Goal: Check status: Check status

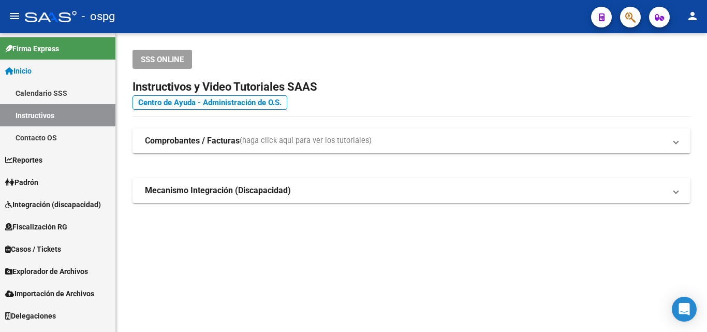
click at [47, 185] on link "Padrón" at bounding box center [57, 182] width 115 height 22
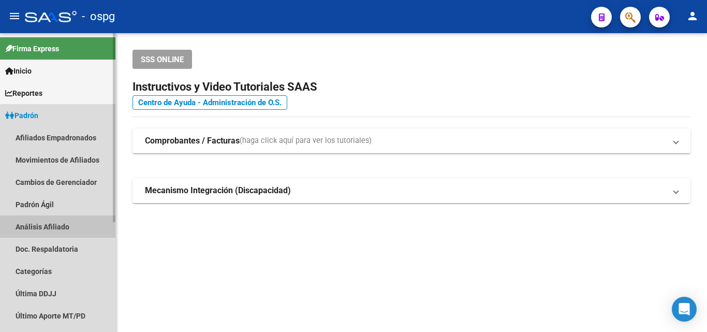
click at [50, 226] on link "Análisis Afiliado" at bounding box center [57, 226] width 115 height 22
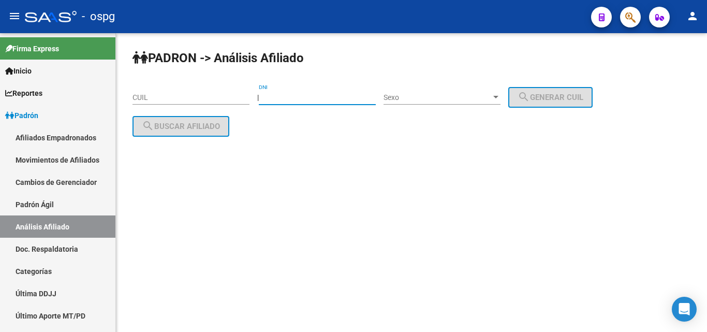
click at [299, 97] on input "DNI" at bounding box center [317, 97] width 117 height 9
type input "53989017"
click at [427, 100] on span "Sexo" at bounding box center [438, 97] width 108 height 9
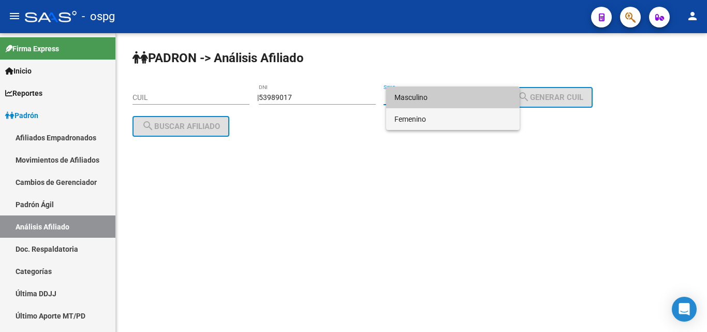
click at [411, 122] on span "Femenino" at bounding box center [453, 119] width 117 height 22
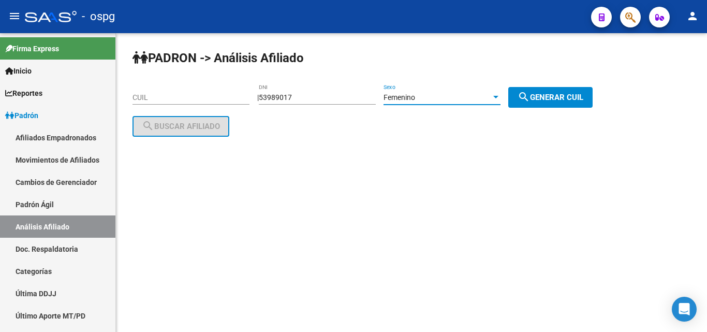
click at [548, 93] on span "search Generar CUIL" at bounding box center [551, 97] width 66 height 9
type input "23-53989017-4"
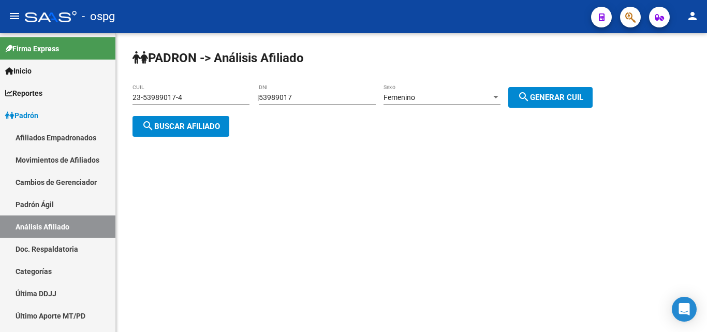
click at [163, 120] on button "search Buscar afiliado" at bounding box center [181, 126] width 97 height 21
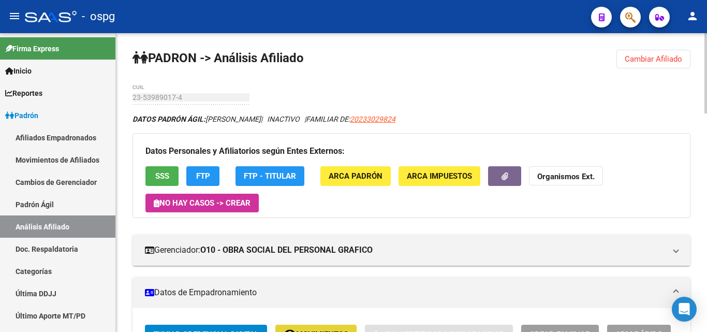
click at [299, 328] on button "remove_red_eye Movimientos" at bounding box center [315, 334] width 81 height 19
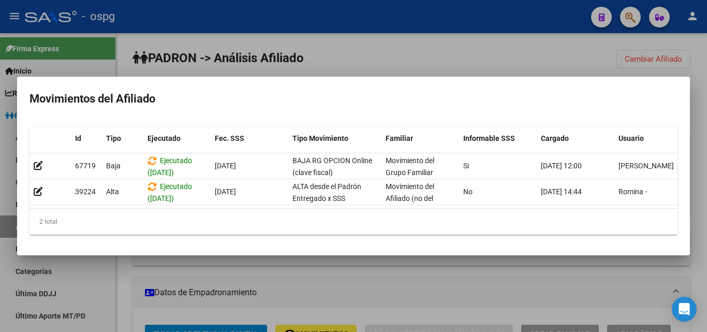
click at [328, 270] on div at bounding box center [353, 166] width 707 height 332
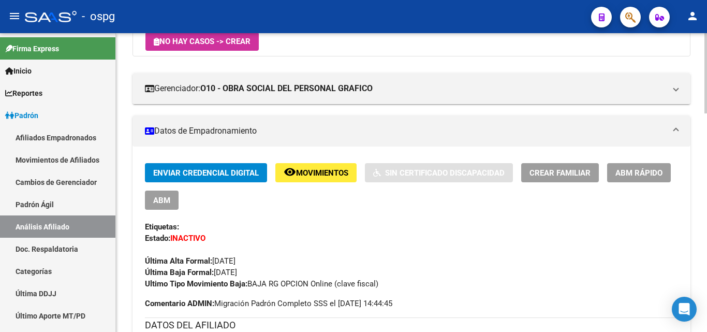
scroll to position [219, 0]
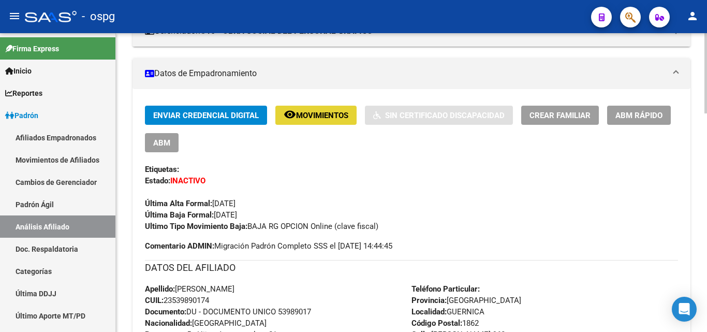
click at [325, 124] on button "remove_red_eye Movimientos" at bounding box center [315, 115] width 81 height 19
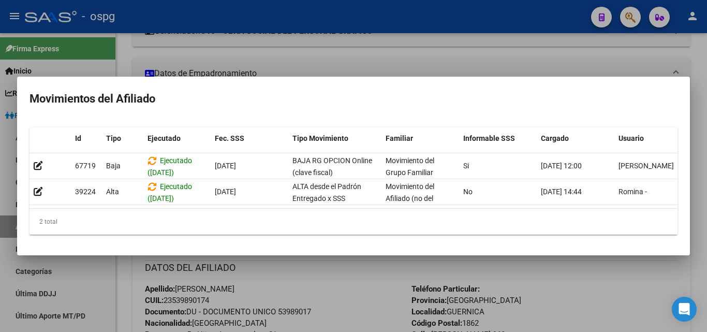
click at [324, 274] on div at bounding box center [353, 166] width 707 height 332
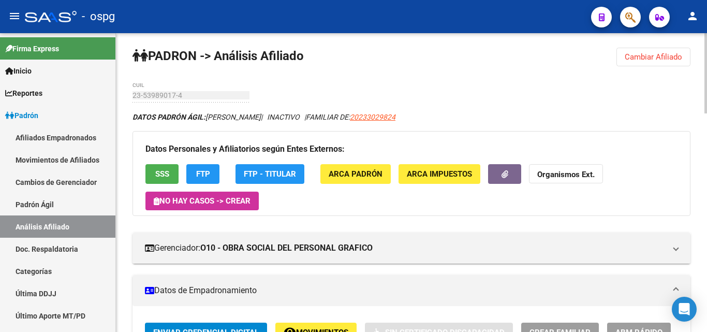
scroll to position [0, 0]
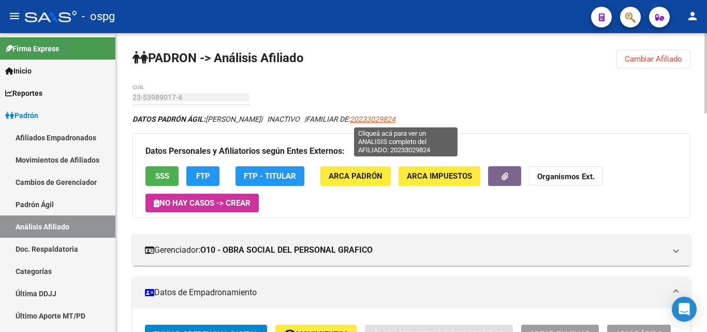
click at [396, 117] on span "20233029824" at bounding box center [373, 119] width 46 height 8
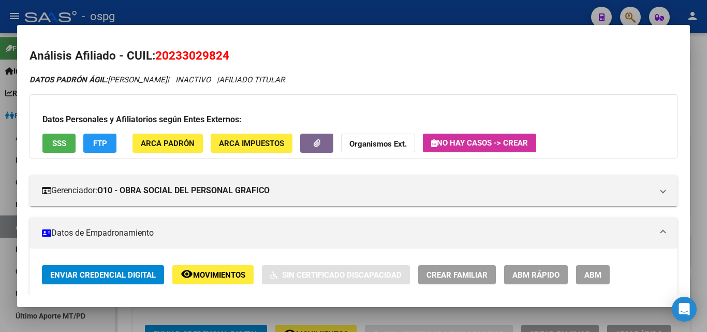
click at [105, 143] on span "FTP" at bounding box center [100, 143] width 14 height 9
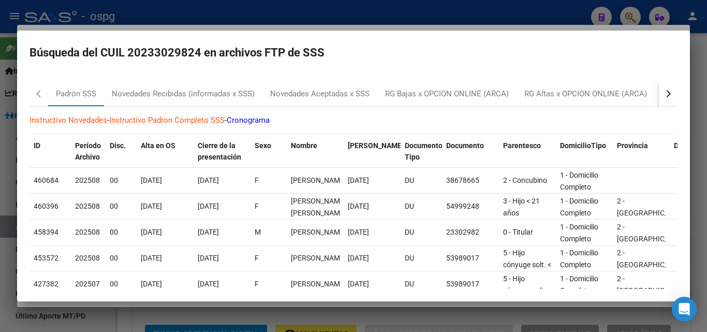
click at [312, 316] on div at bounding box center [353, 166] width 707 height 332
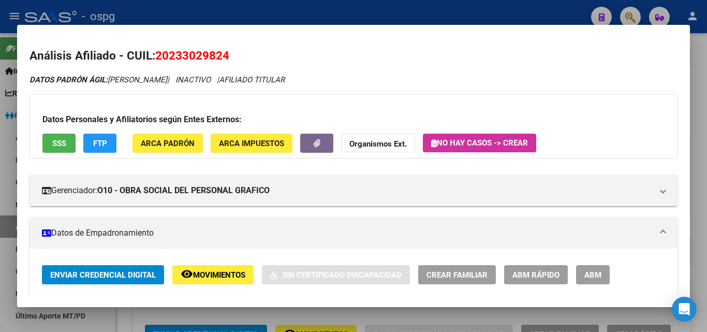
click at [312, 316] on div at bounding box center [353, 166] width 707 height 332
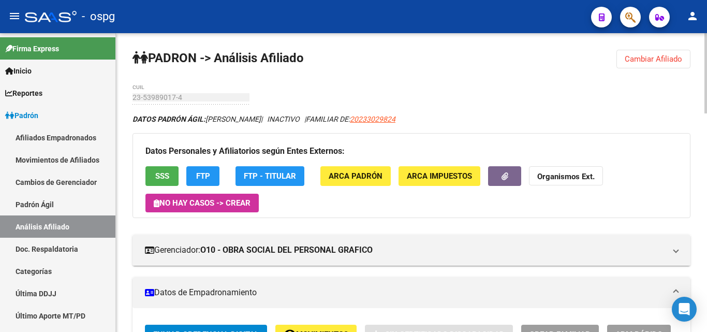
click at [207, 172] on span "FTP" at bounding box center [203, 176] width 14 height 9
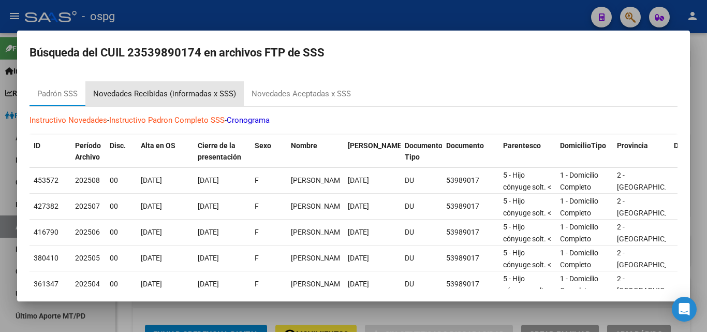
click at [202, 97] on div "Novedades Recibidas (informadas x SSS)" at bounding box center [164, 94] width 143 height 12
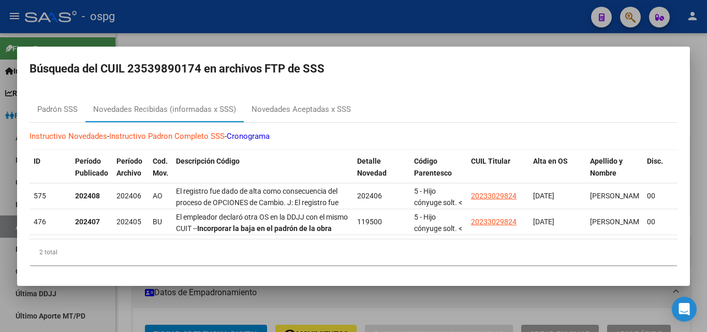
click at [332, 310] on div at bounding box center [353, 166] width 707 height 332
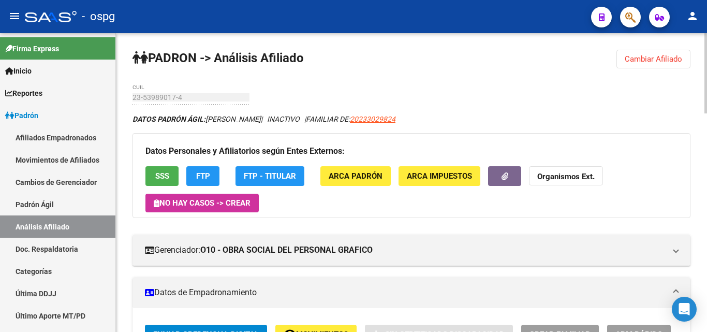
click at [281, 177] on span "FTP - Titular" at bounding box center [270, 176] width 52 height 9
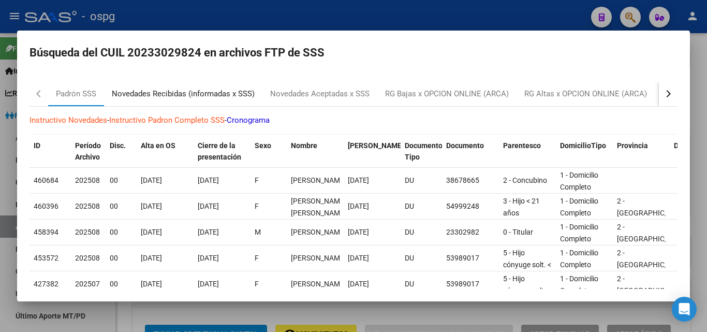
click at [196, 96] on div "Novedades Recibidas (informadas x SSS)" at bounding box center [183, 94] width 143 height 12
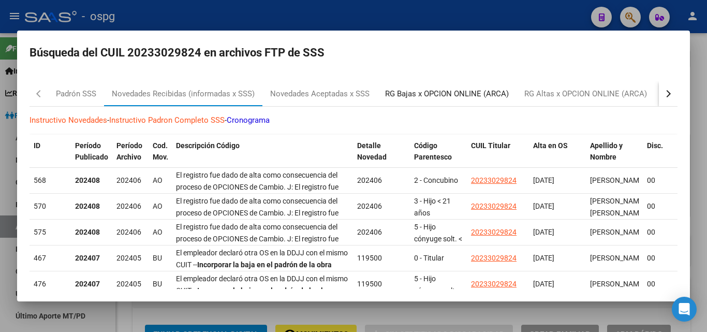
click at [486, 93] on div "RG Bajas x OPCION ONLINE (ARCA)" at bounding box center [447, 94] width 124 height 12
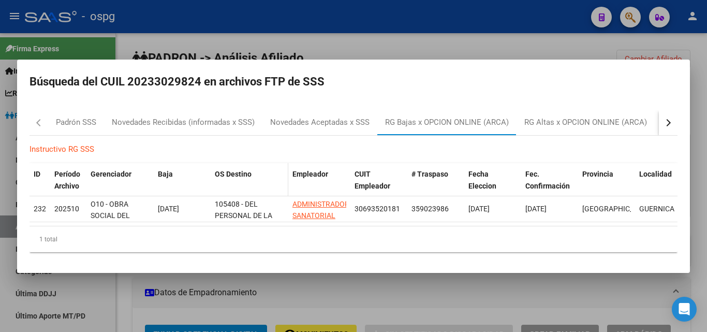
click at [287, 175] on span at bounding box center [286, 180] width 5 height 34
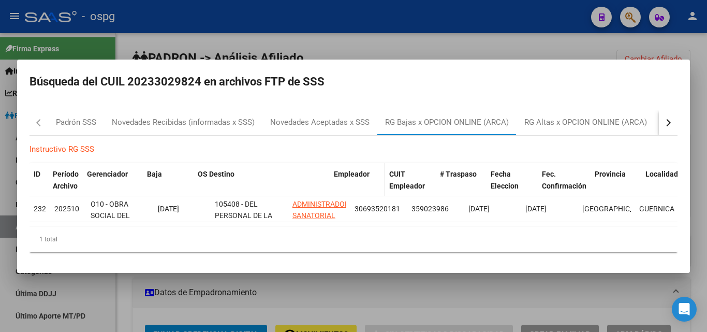
drag, startPoint x: 286, startPoint y: 173, endPoint x: 364, endPoint y: 173, distance: 77.2
click at [364, 173] on div "ID Período Archivo Gerenciador Baja OS Destino Empleador CUIT Empleador # Trasp…" at bounding box center [361, 180] width 663 height 34
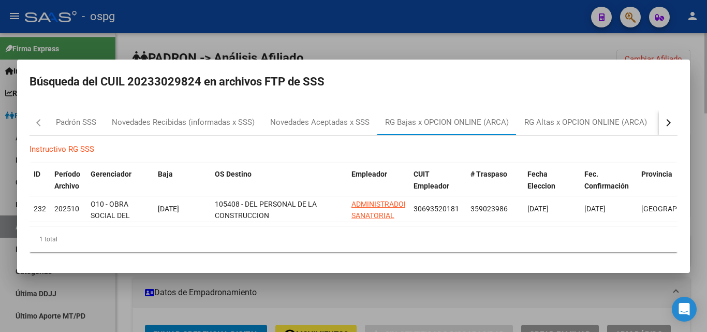
click at [349, 317] on div at bounding box center [353, 166] width 707 height 332
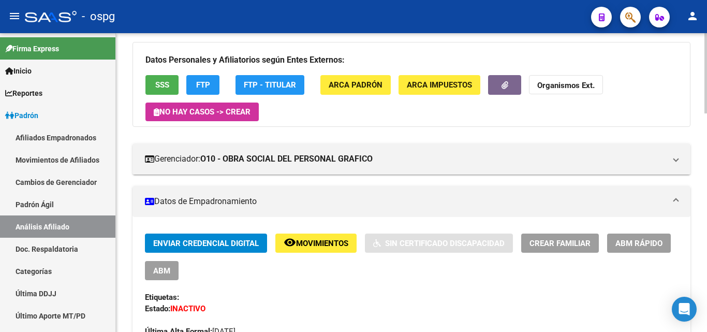
scroll to position [104, 0]
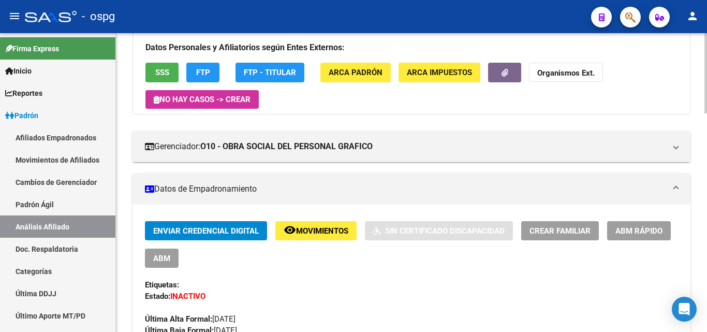
click at [317, 230] on span "Movimientos" at bounding box center [322, 230] width 52 height 9
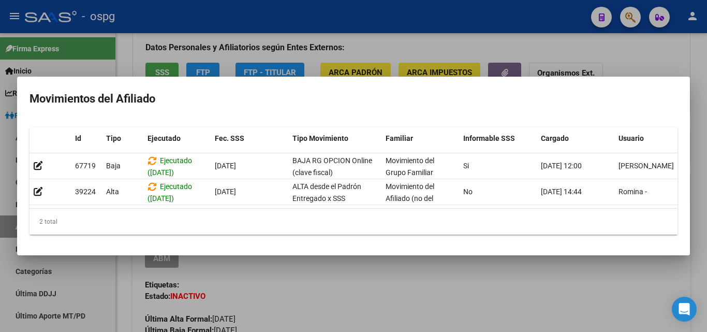
scroll to position [0, 1]
click at [369, 285] on div at bounding box center [353, 166] width 707 height 332
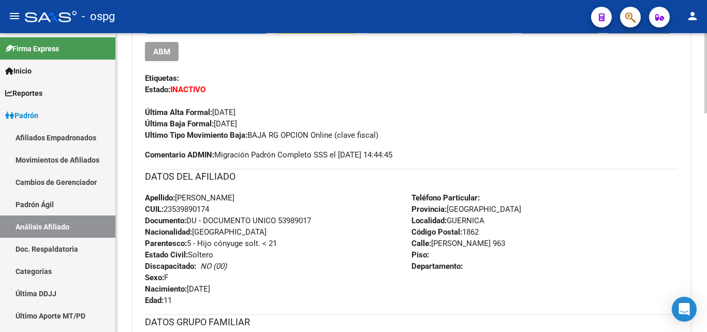
scroll to position [311, 0]
drag, startPoint x: 166, startPoint y: 207, endPoint x: 215, endPoint y: 211, distance: 49.3
click at [215, 211] on div "Apellido: [PERSON_NAME] CUIL: 23539890174 Documento: DU - DOCUMENTO UNICO 53989…" at bounding box center [278, 249] width 267 height 114
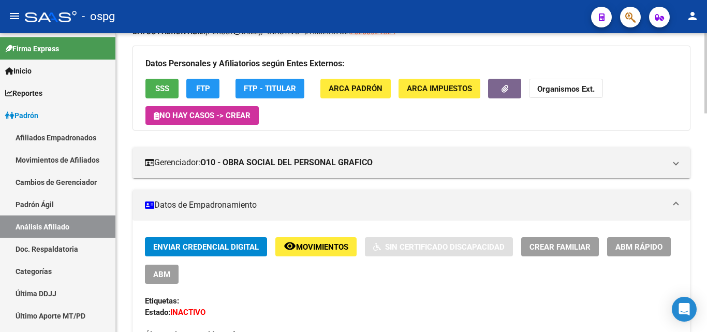
scroll to position [0, 0]
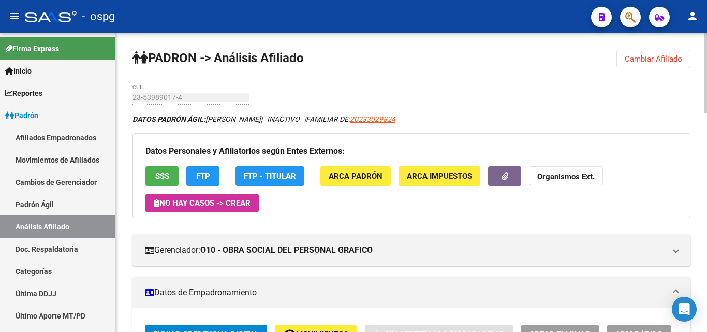
drag, startPoint x: 385, startPoint y: 119, endPoint x: 427, endPoint y: 121, distance: 42.5
click at [432, 120] on div "DATOS PADRÓN ÁGIL: [PERSON_NAME] | INACTIVO | FAMILIAR DE: 20233029824" at bounding box center [412, 118] width 558 height 11
copy span "20233029824"
click at [649, 61] on span "Cambiar Afiliado" at bounding box center [653, 58] width 57 height 9
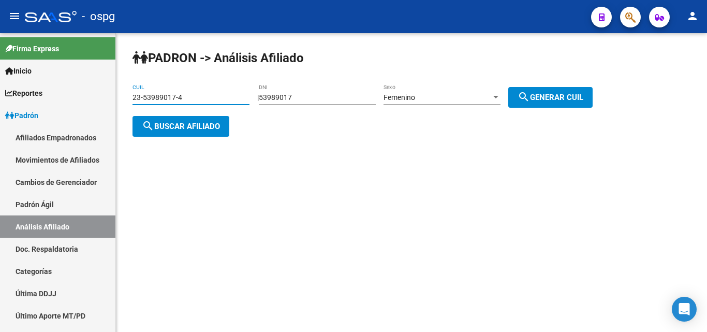
drag, startPoint x: 194, startPoint y: 99, endPoint x: 177, endPoint y: 97, distance: 17.7
click at [137, 99] on input "23-53989017-4" at bounding box center [191, 97] width 117 height 9
click at [174, 82] on div "PADRON -> Análisis Afiliado 23-53989017-4 CUIL | 53989017 DNI Femenino Sexo sea…" at bounding box center [411, 101] width 591 height 137
click at [124, 99] on div "PADRON -> Análisis Afiliado 23-53989017-4 CUIL | 53989017 DNI Femenino Sexo sea…" at bounding box center [411, 101] width 591 height 137
click at [157, 93] on input "23-53989017-4" at bounding box center [191, 97] width 117 height 9
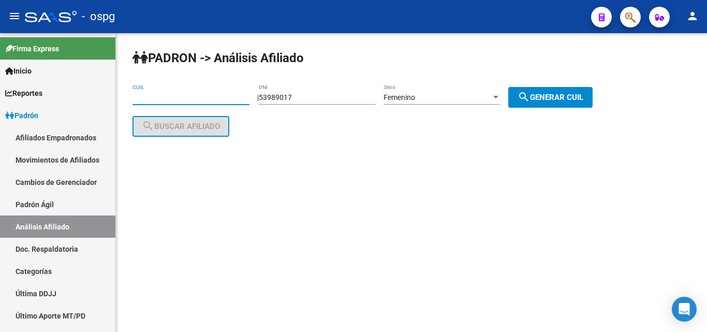
click at [175, 93] on input "CUIL" at bounding box center [191, 97] width 117 height 9
click at [175, 94] on input "CUIL" at bounding box center [191, 97] width 117 height 9
paste input "20-14056279-4"
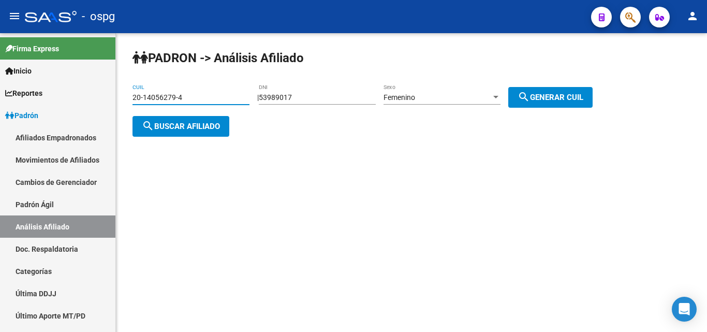
type input "20-14056279-4"
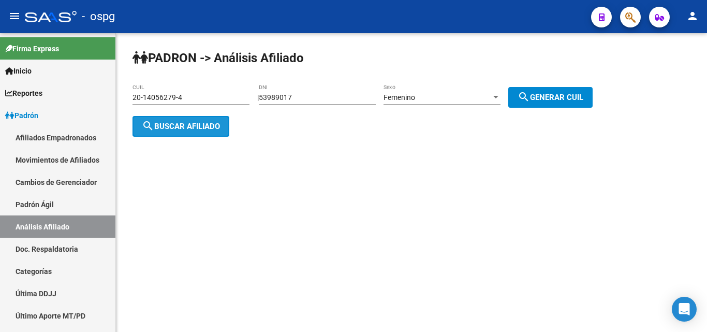
click at [191, 136] on button "search Buscar afiliado" at bounding box center [181, 126] width 97 height 21
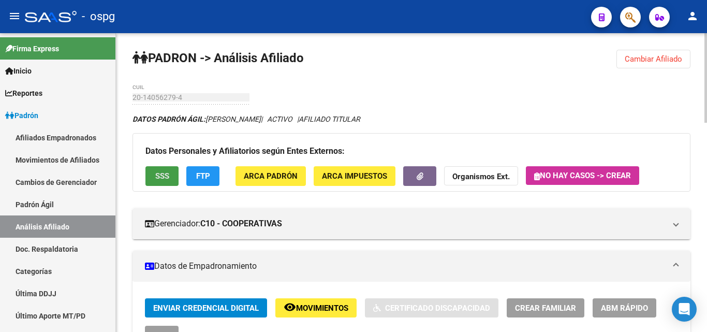
click at [151, 175] on button "SSS" at bounding box center [162, 175] width 33 height 19
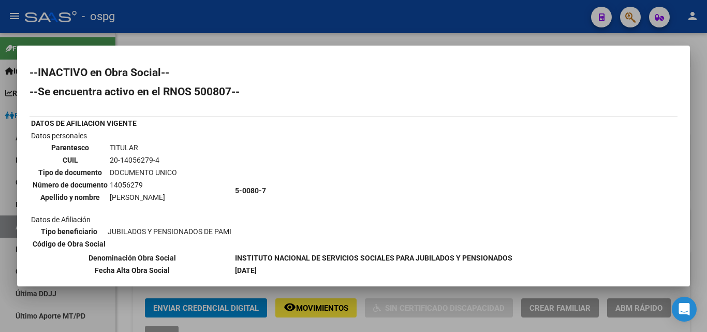
click at [348, 324] on div at bounding box center [353, 166] width 707 height 332
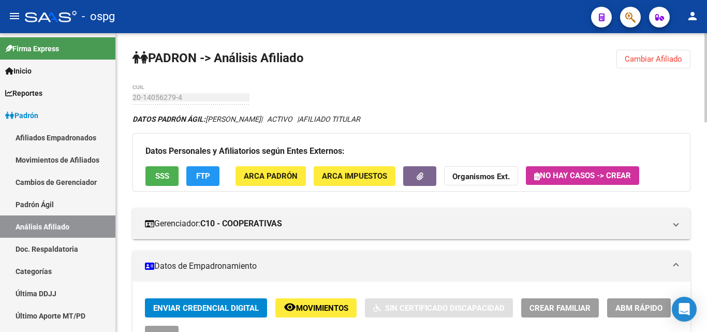
click at [198, 171] on span "FTP" at bounding box center [203, 175] width 14 height 9
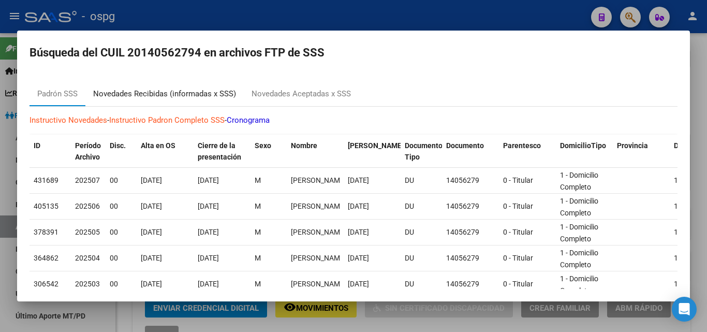
click at [135, 90] on div "Novedades Recibidas (informadas x SSS)" at bounding box center [164, 94] width 143 height 12
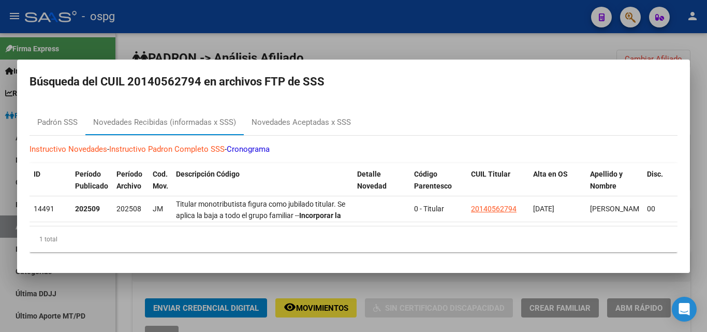
click at [699, 109] on div at bounding box center [353, 166] width 707 height 332
